Goal: Task Accomplishment & Management: Manage account settings

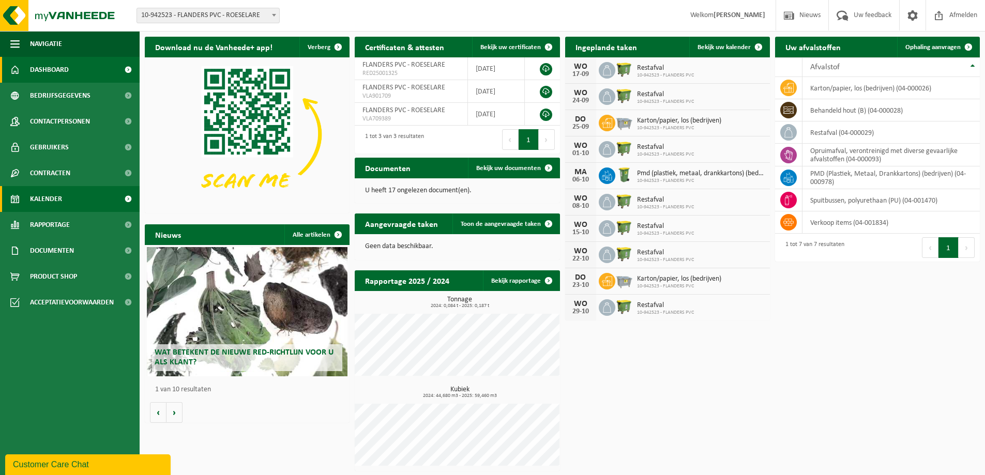
click at [57, 197] on span "Kalender" at bounding box center [46, 199] width 32 height 26
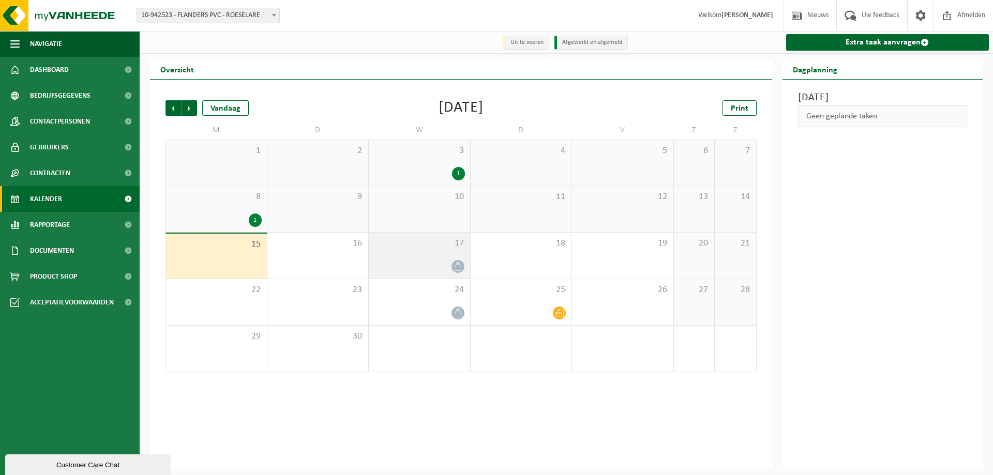
click at [434, 262] on div at bounding box center [419, 267] width 91 height 14
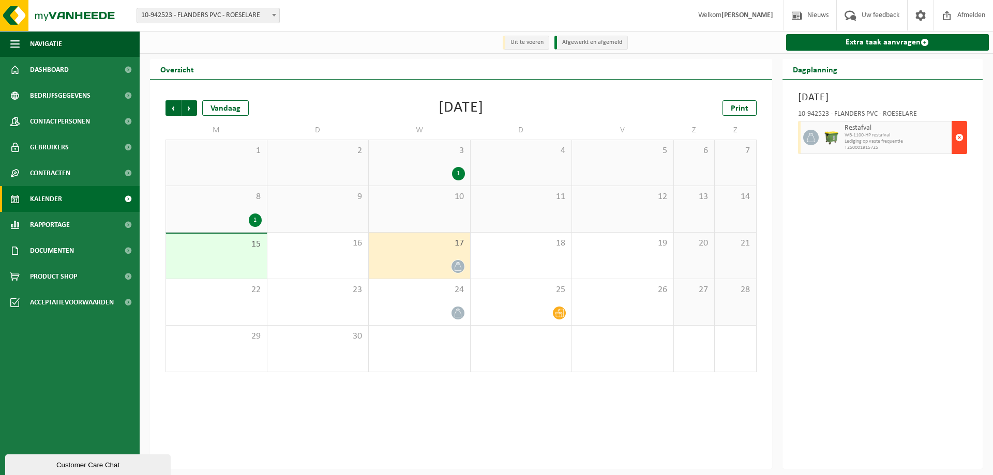
click at [958, 137] on span "button" at bounding box center [959, 137] width 8 height 21
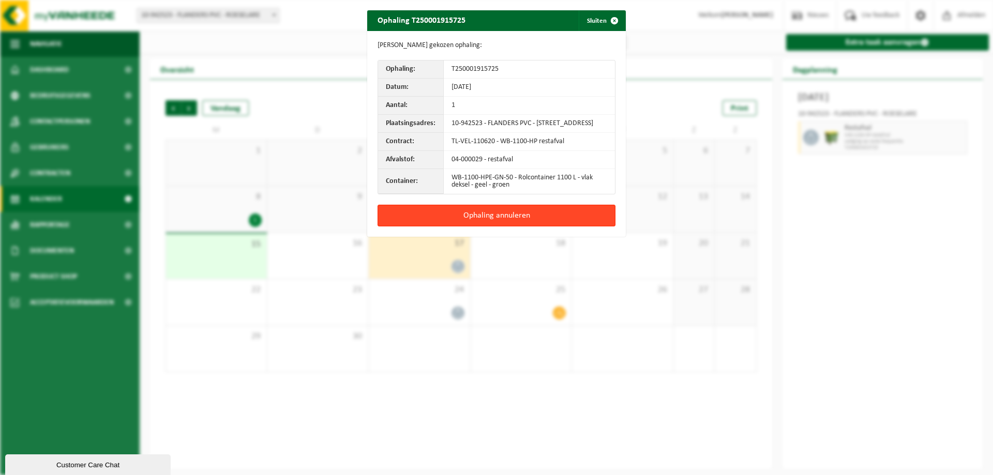
click at [466, 220] on button "Ophaling annuleren" at bounding box center [497, 216] width 238 height 22
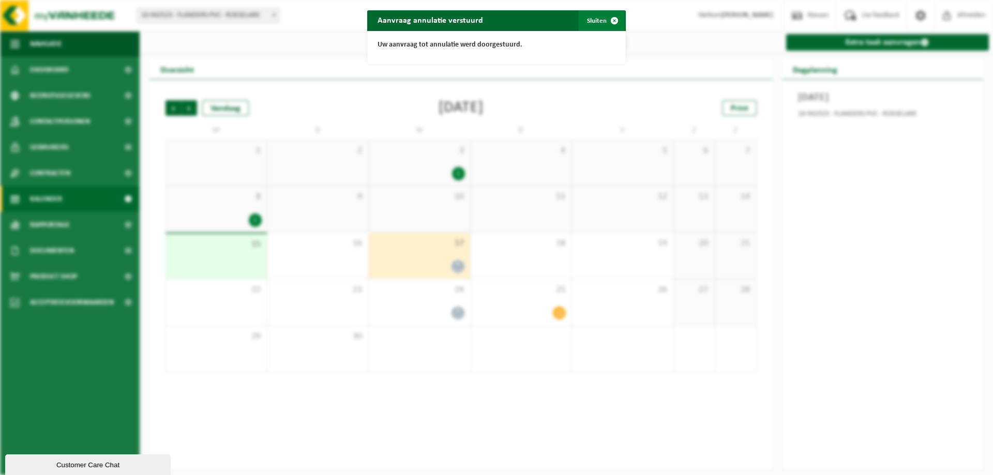
click at [606, 20] on span "button" at bounding box center [614, 20] width 21 height 21
